Goal: Information Seeking & Learning: Find specific page/section

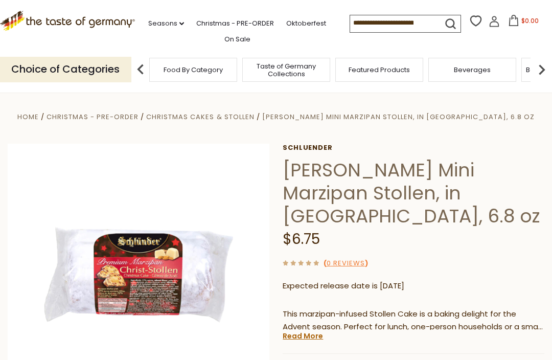
click at [55, 31] on link ".st0{fill:#EDD300;} .st1{fill:#D33E21;}" at bounding box center [67, 25] width 135 height 23
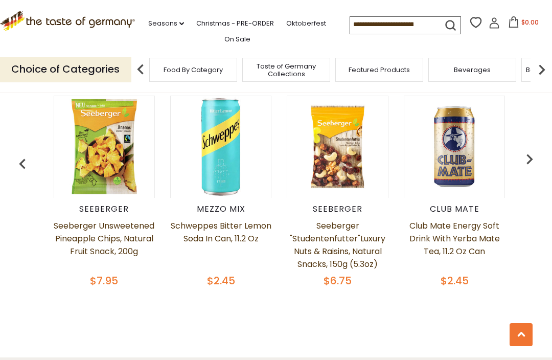
click at [536, 159] on img "button" at bounding box center [530, 159] width 20 height 20
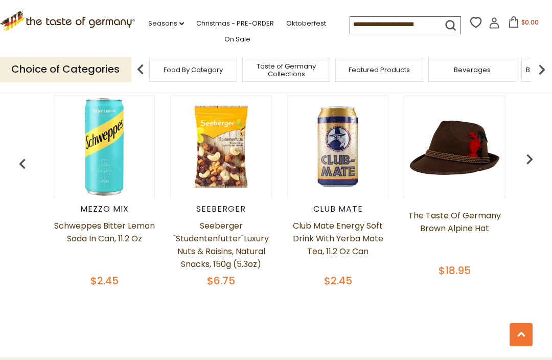
click at [533, 158] on img "button" at bounding box center [530, 159] width 20 height 20
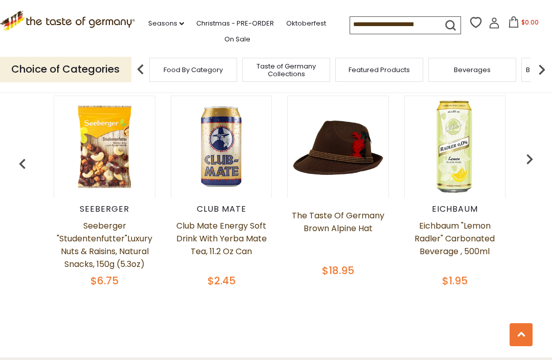
click at [520, 159] on img "button" at bounding box center [530, 159] width 20 height 20
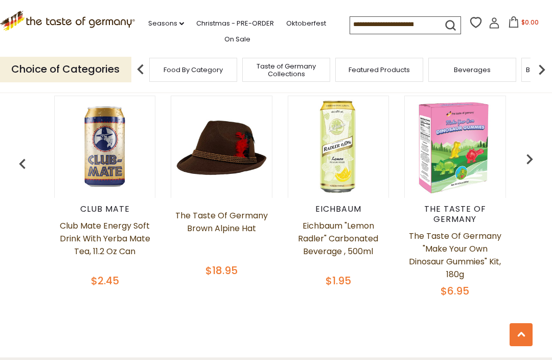
click at [520, 163] on img "button" at bounding box center [530, 159] width 20 height 20
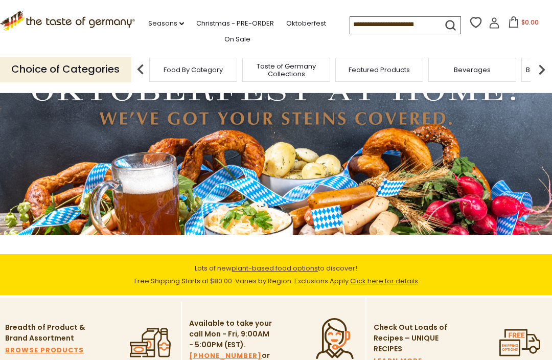
scroll to position [0, 0]
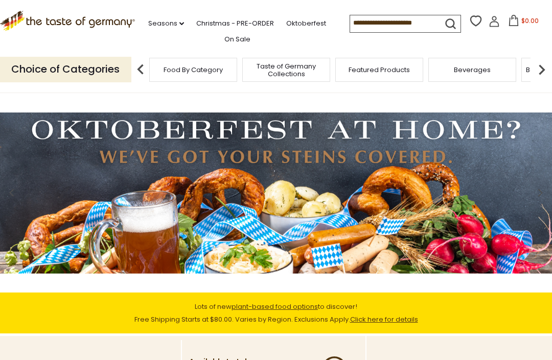
click at [159, 18] on link "Seasons dropdown_arrow" at bounding box center [166, 23] width 36 height 11
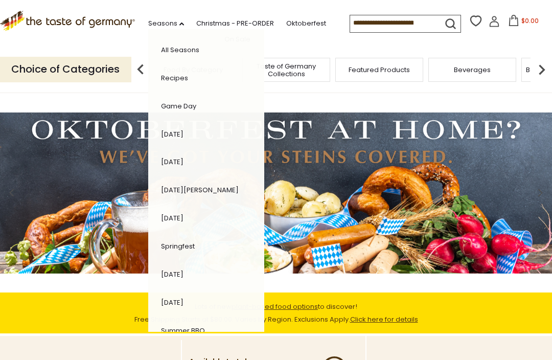
click at [103, 48] on div "Choice of Categories" at bounding box center [69, 70] width 138 height 46
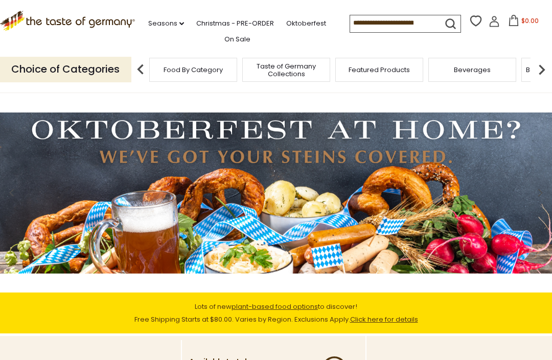
click at [153, 18] on link "Seasons dropdown_arrow" at bounding box center [166, 23] width 36 height 11
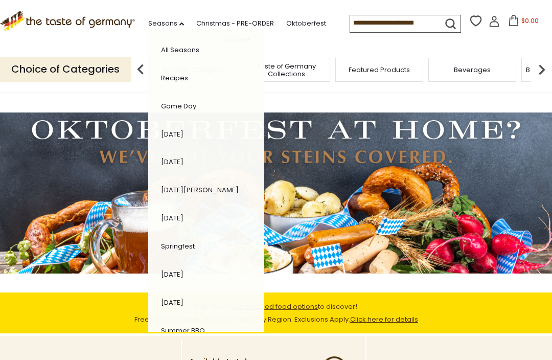
click at [163, 69] on li "Recipes" at bounding box center [200, 78] width 88 height 20
click at [161, 73] on link "Recipes" at bounding box center [174, 78] width 27 height 10
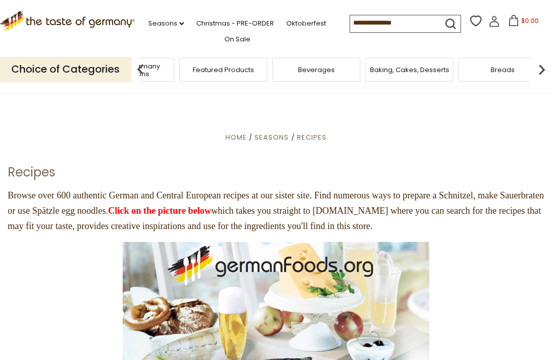
click at [174, 68] on div "Taste of Germany Collections" at bounding box center [130, 70] width 88 height 24
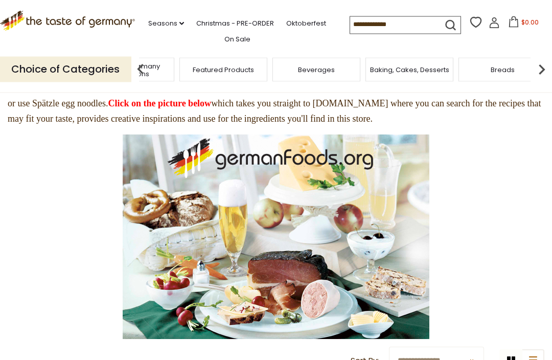
scroll to position [107, 0]
click at [326, 240] on img at bounding box center [276, 237] width 307 height 205
click at [158, 24] on link "Seasons dropdown_arrow" at bounding box center [166, 23] width 36 height 11
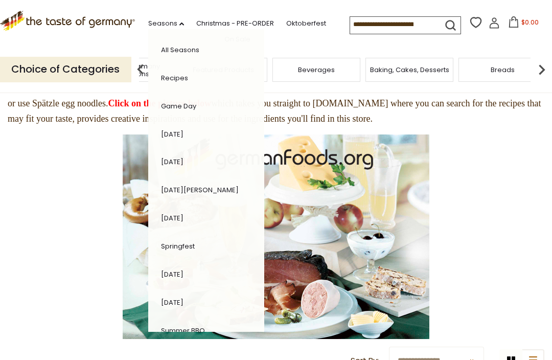
click at [166, 102] on link "Game Day" at bounding box center [178, 106] width 35 height 10
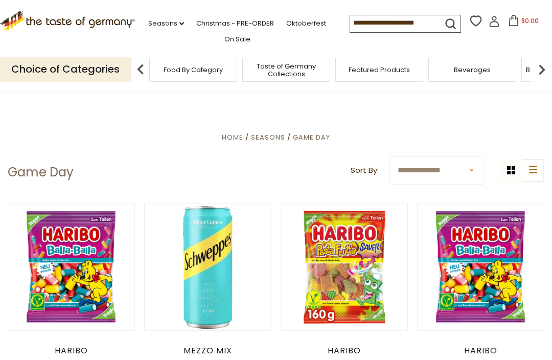
click at [158, 19] on link "Seasons dropdown_arrow" at bounding box center [166, 23] width 36 height 11
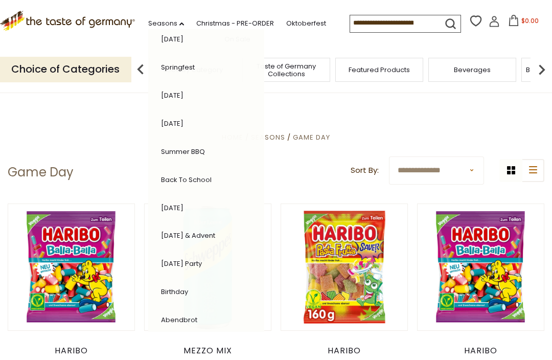
scroll to position [179, 0]
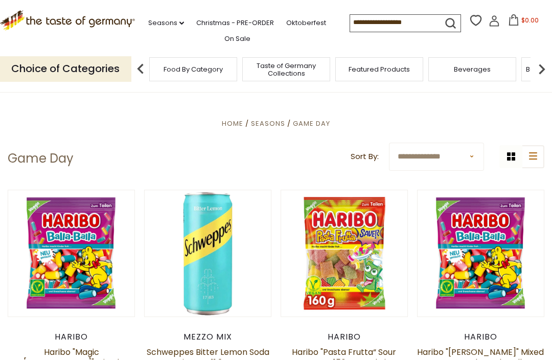
scroll to position [14, 0]
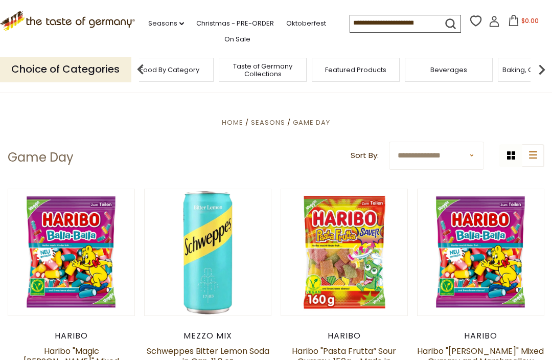
scroll to position [14, 0]
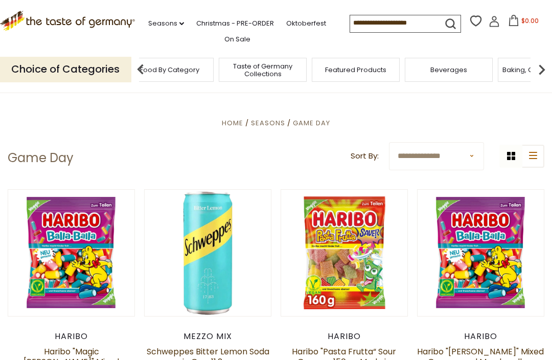
click at [150, 69] on img at bounding box center [140, 69] width 20 height 20
click at [42, 20] on icon ".st0{fill:#EDD300;} .st1{fill:#D33E21;}" at bounding box center [67, 21] width 135 height 20
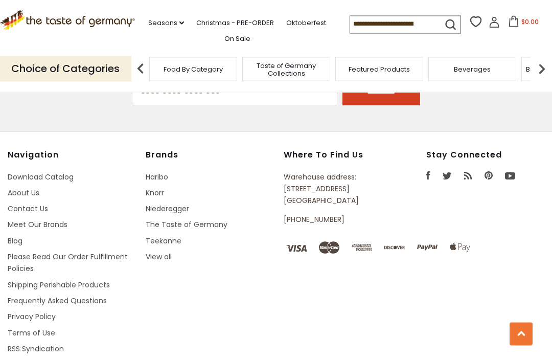
scroll to position [1782, 0]
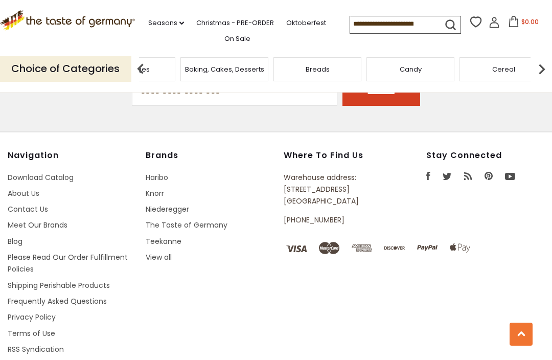
click at [175, 70] on div "Beverages" at bounding box center [131, 70] width 88 height 24
click at [185, 66] on span "Baking, Cakes, Desserts" at bounding box center [224, 70] width 79 height 8
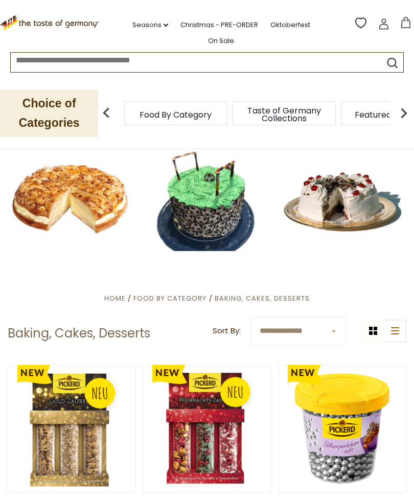
click at [156, 111] on div "Food By Category" at bounding box center [175, 113] width 103 height 24
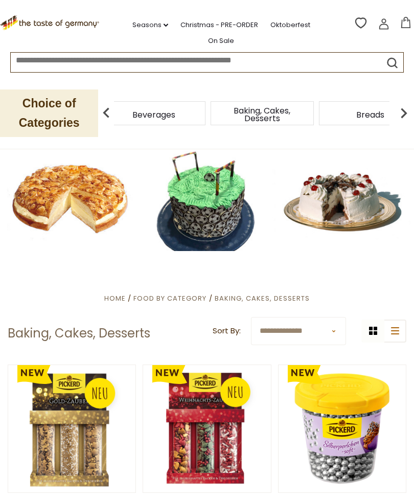
click at [206, 110] on div "Beverages" at bounding box center [153, 113] width 103 height 24
click at [37, 59] on input at bounding box center [187, 59] width 353 height 12
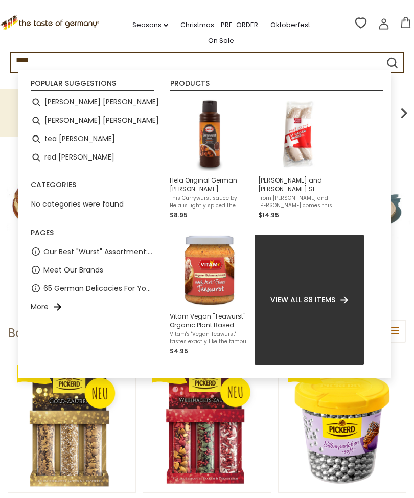
type input "*****"
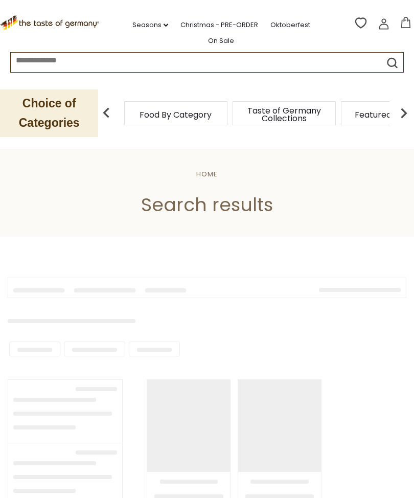
type input "*****"
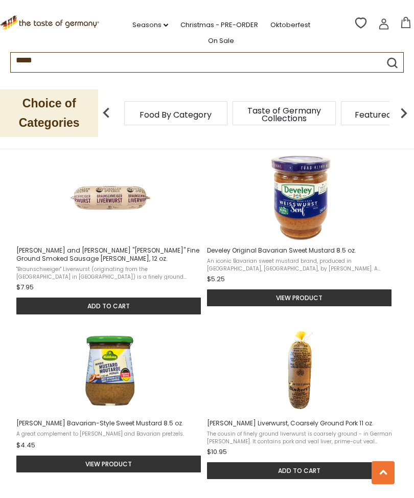
scroll to position [877, 0]
